Goal: Find specific page/section

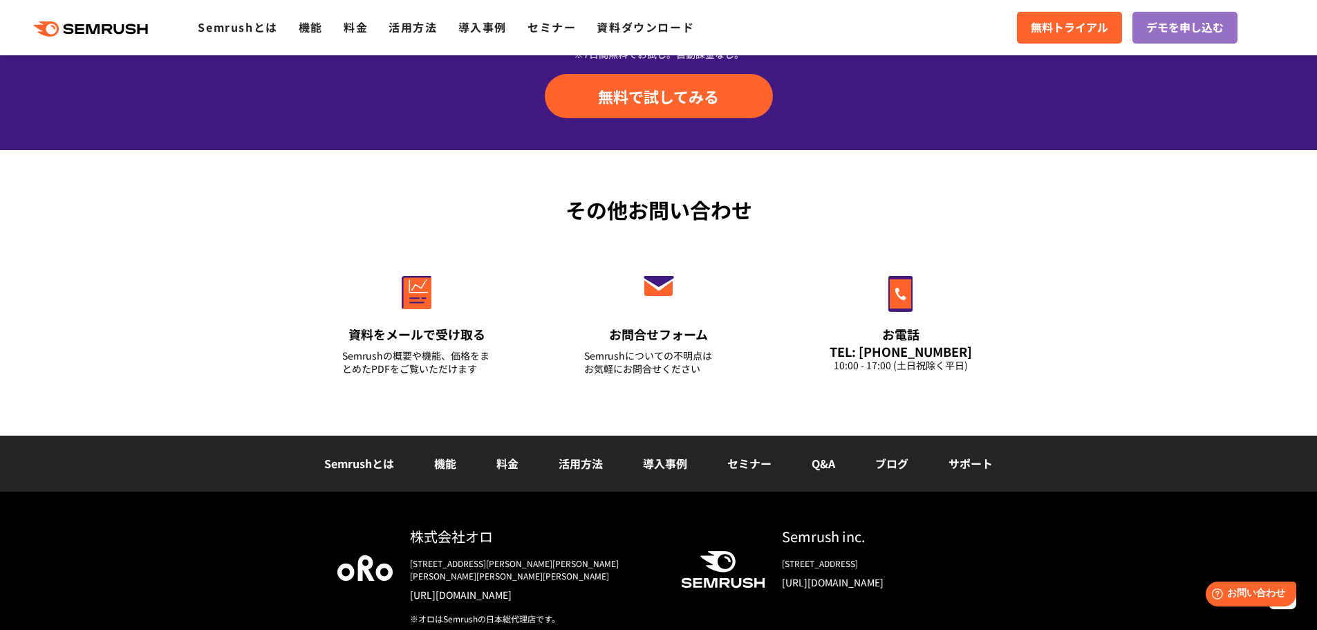
scroll to position [4837, 0]
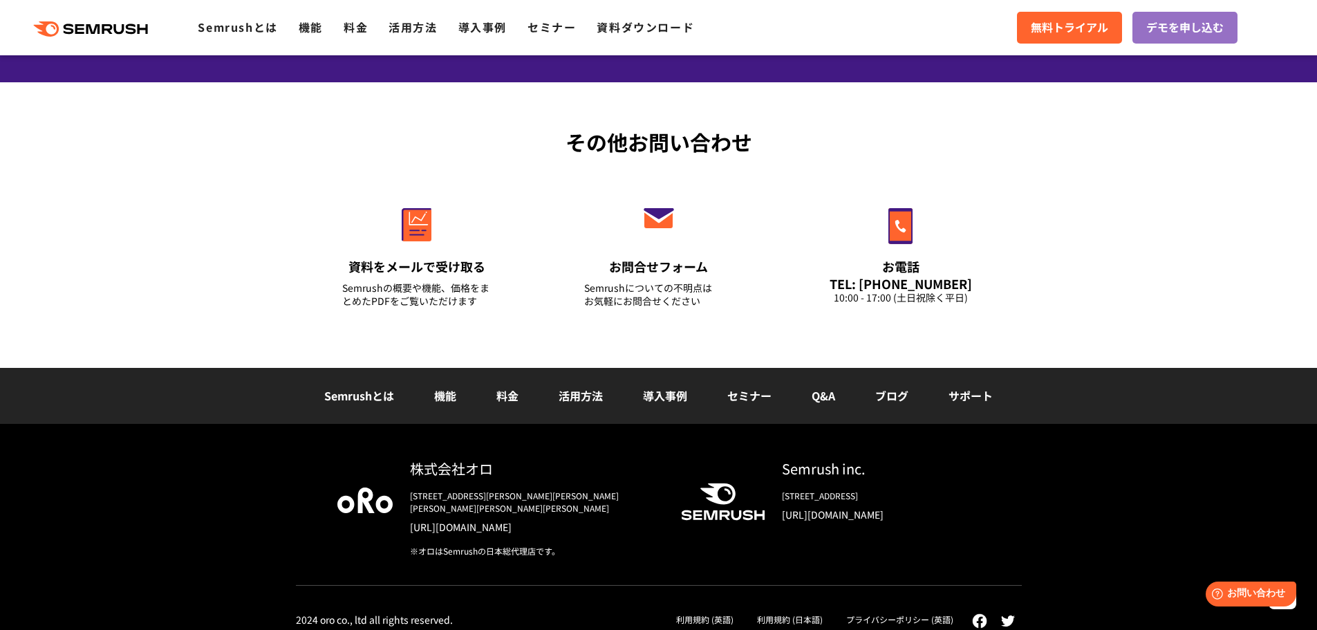
click at [1051, 162] on div "その他お問い合わせ 資料をメールで受け取る Semrushの概要や機能、価格をまとめたPDFをご覧いただけます お問合せフォーム Semrushについての不明…" at bounding box center [658, 224] width 1317 height 285
click at [317, 26] on link "機能" at bounding box center [311, 27] width 24 height 17
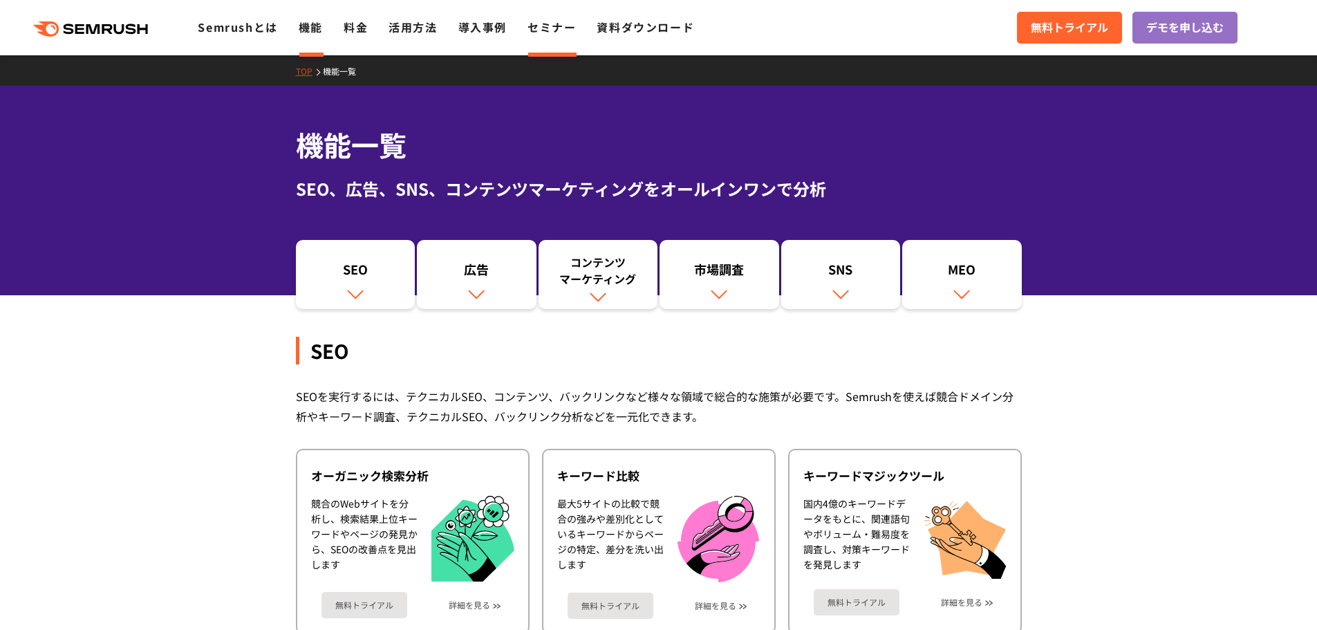
click at [551, 34] on link "セミナー" at bounding box center [551, 27] width 48 height 17
